Goal: Navigation & Orientation: Find specific page/section

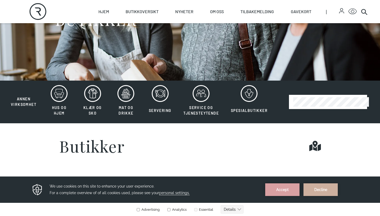
scroll to position [75, 0]
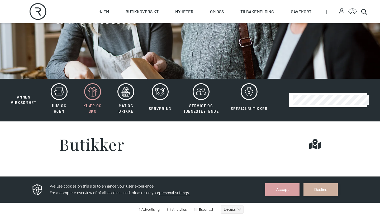
click at [98, 92] on icon at bounding box center [92, 91] width 17 height 17
click at [96, 93] on icon at bounding box center [92, 91] width 17 height 17
click at [317, 192] on button "Decline" at bounding box center [320, 190] width 34 height 13
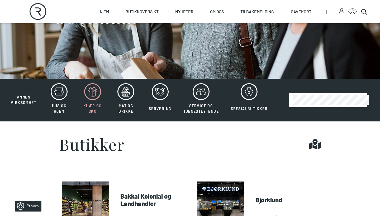
click at [94, 91] on icon at bounding box center [92, 91] width 17 height 17
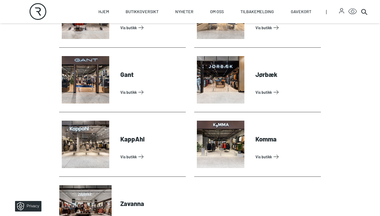
scroll to position [229, 0]
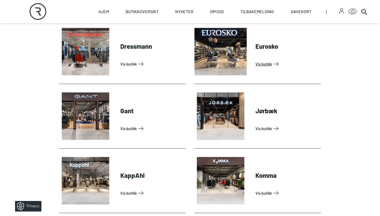
click at [265, 60] on link "Vis butikk" at bounding box center [286, 64] width 63 height 8
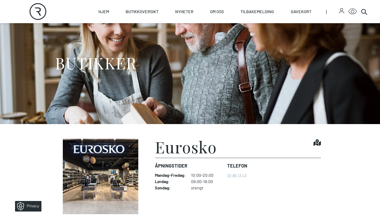
scroll to position [41, 0]
